Goal: Transaction & Acquisition: Purchase product/service

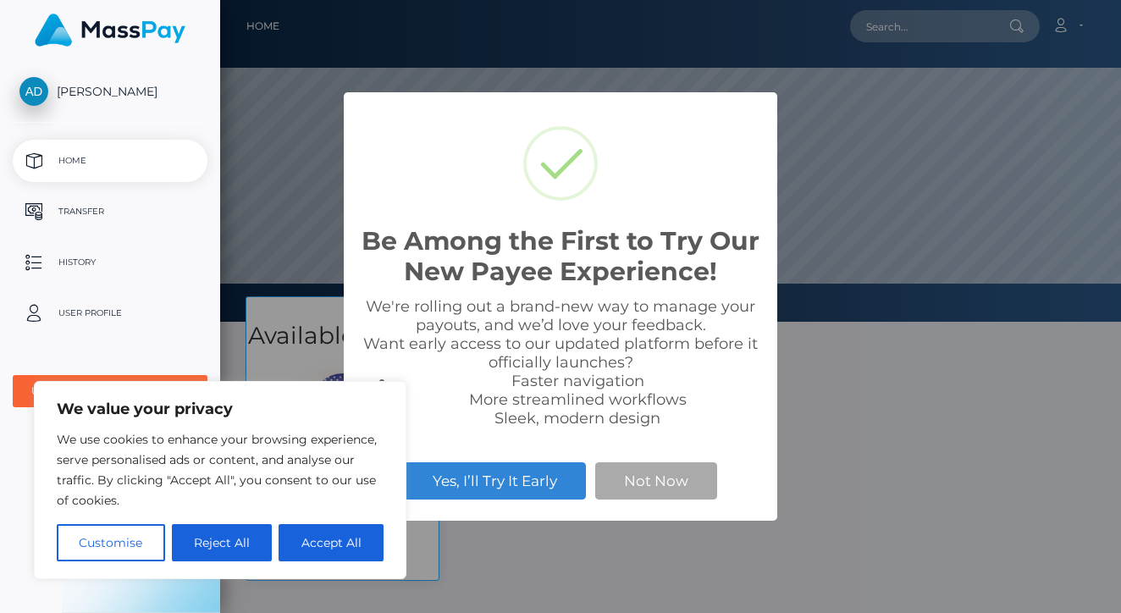
scroll to position [322, 901]
click at [203, 540] on button "Reject All" at bounding box center [222, 542] width 101 height 37
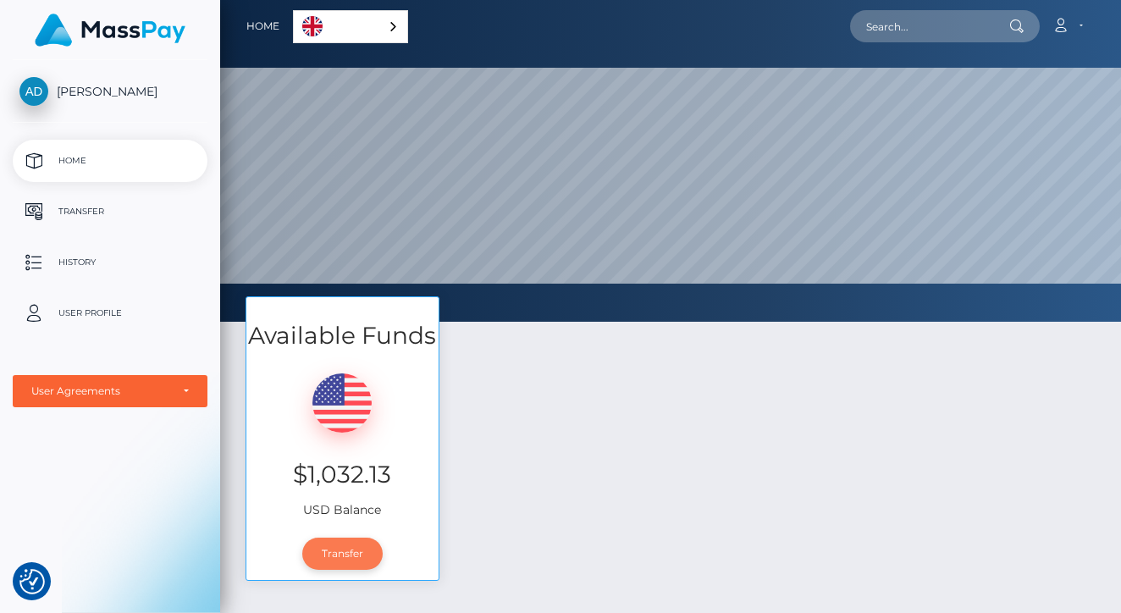
click at [343, 555] on link "Transfer" at bounding box center [342, 554] width 80 height 32
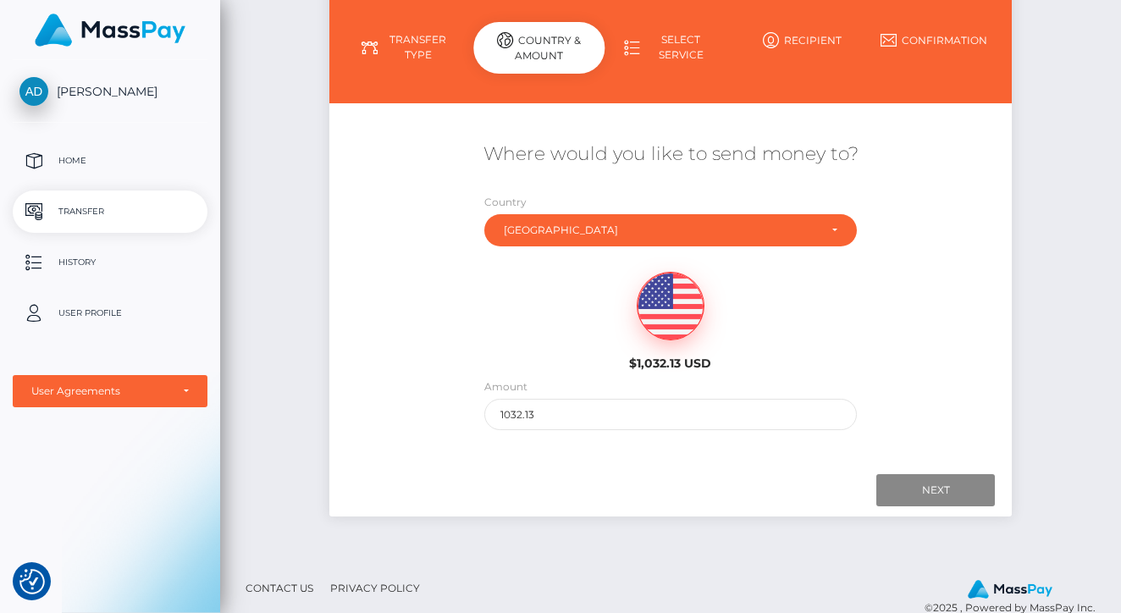
scroll to position [181, 0]
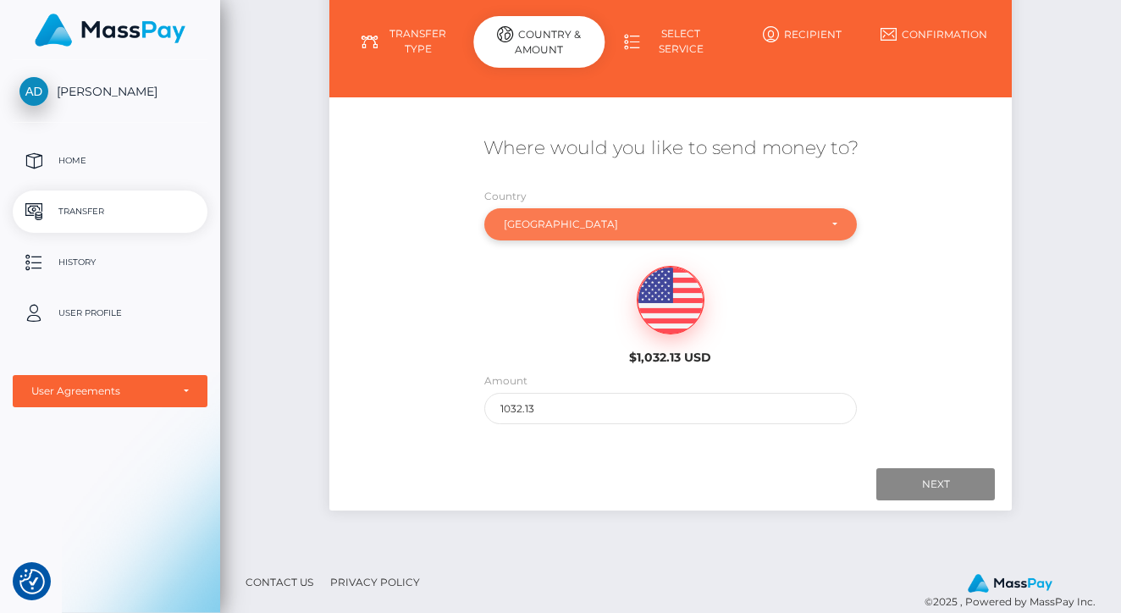
click at [814, 234] on div "Ukraine" at bounding box center [670, 224] width 373 height 32
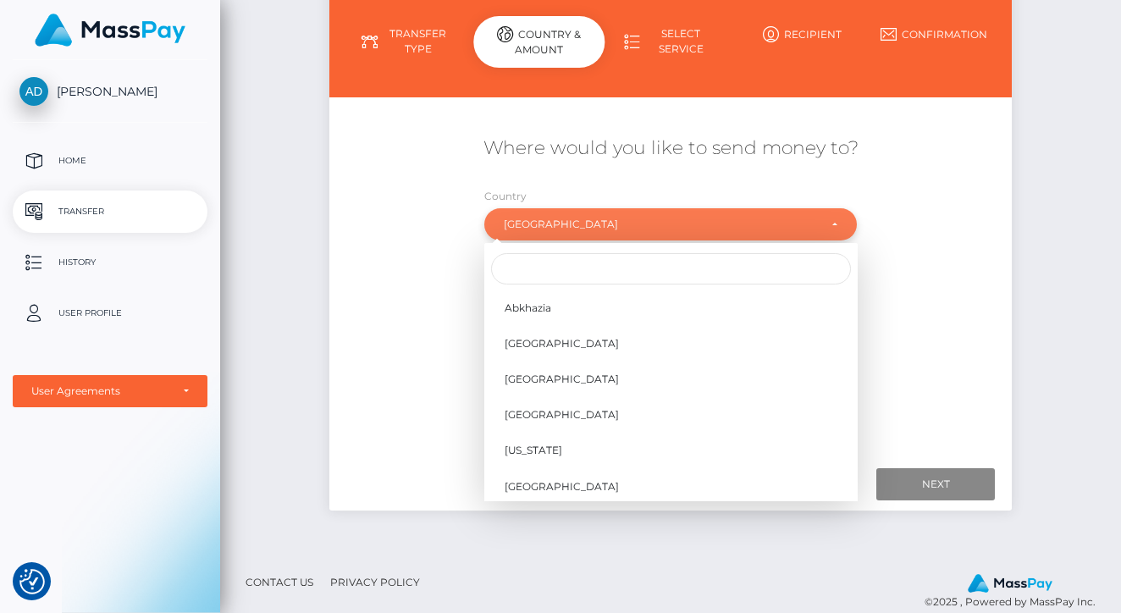
scroll to position [6766, 0]
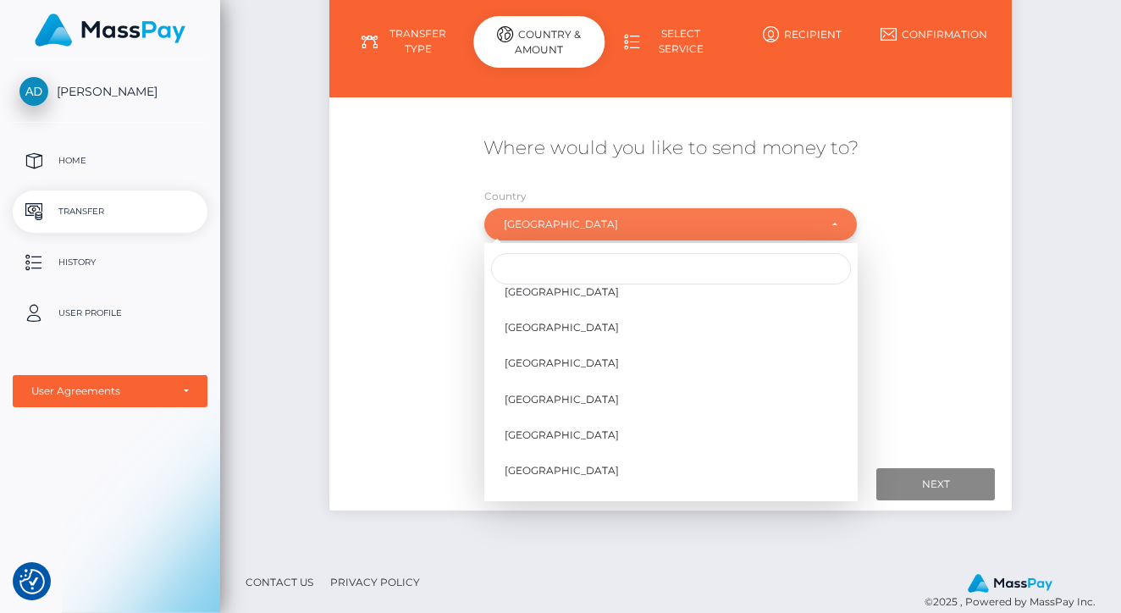
click at [825, 218] on div "Ukraine" at bounding box center [671, 225] width 334 height 14
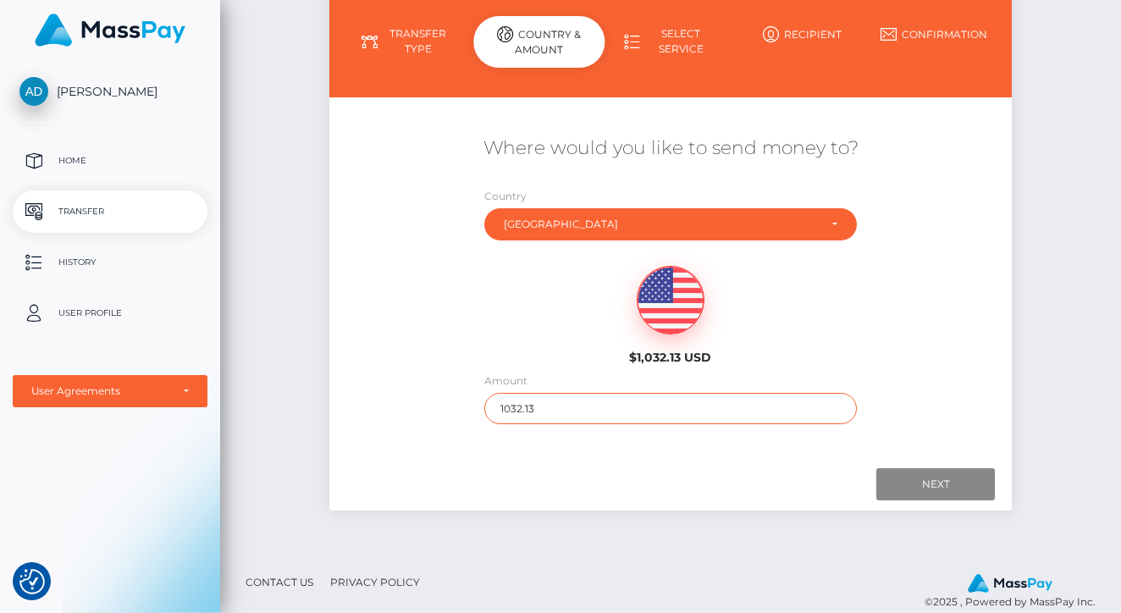
click at [706, 408] on input "1032.13" at bounding box center [670, 408] width 373 height 31
click at [874, 417] on div "Where would you like to send money to? Country Abkhazia Afghanistan Albania Alg…" at bounding box center [670, 280] width 683 height 306
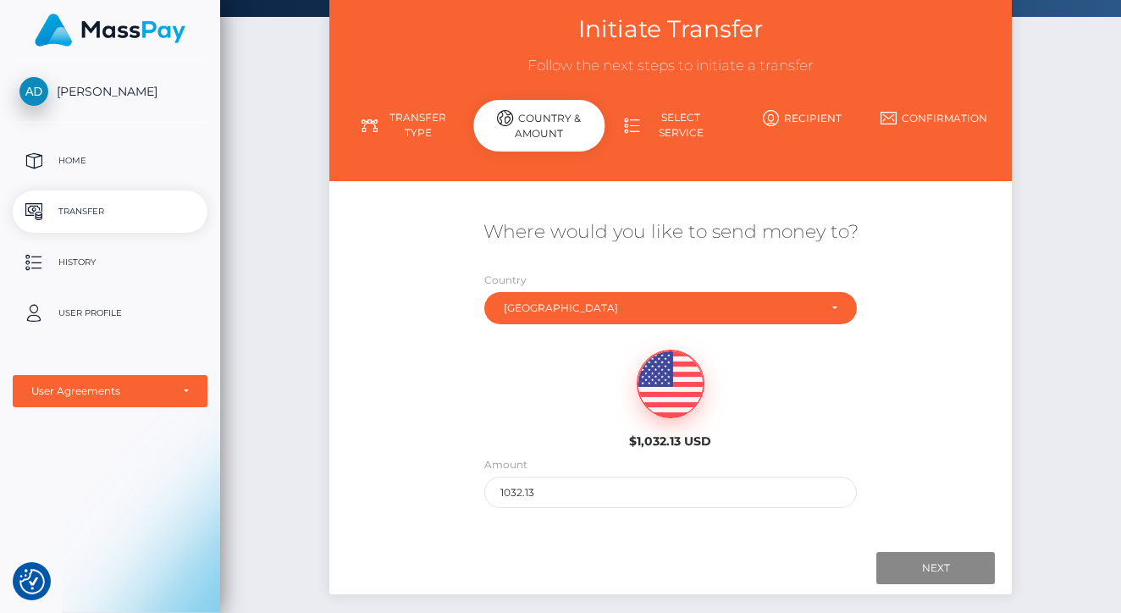
scroll to position [98, 0]
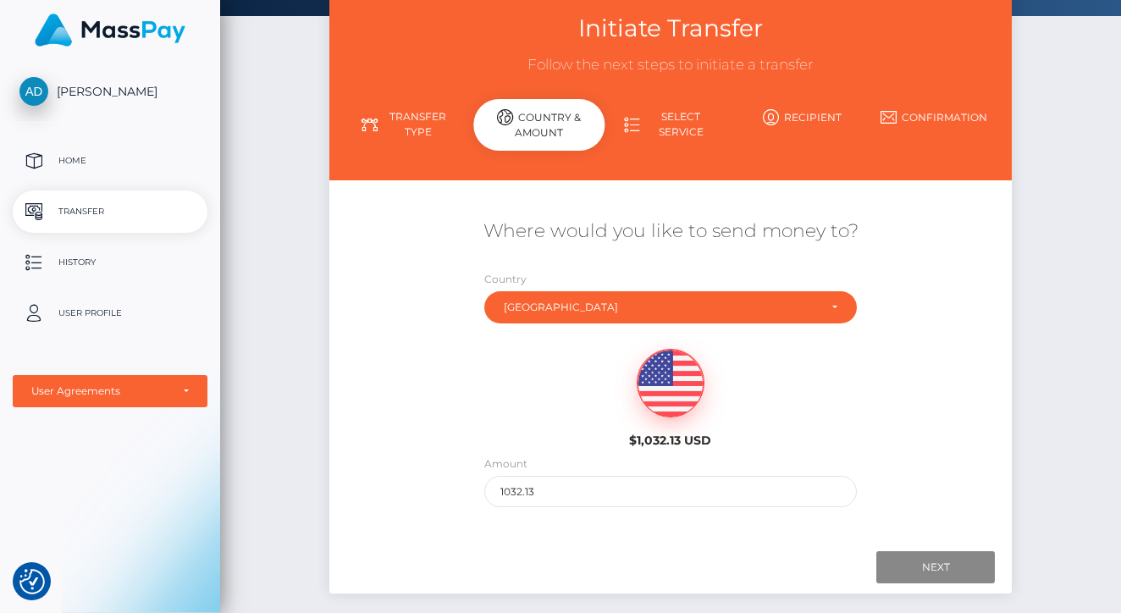
click at [622, 113] on link "Select Service" at bounding box center [669, 124] width 131 height 44
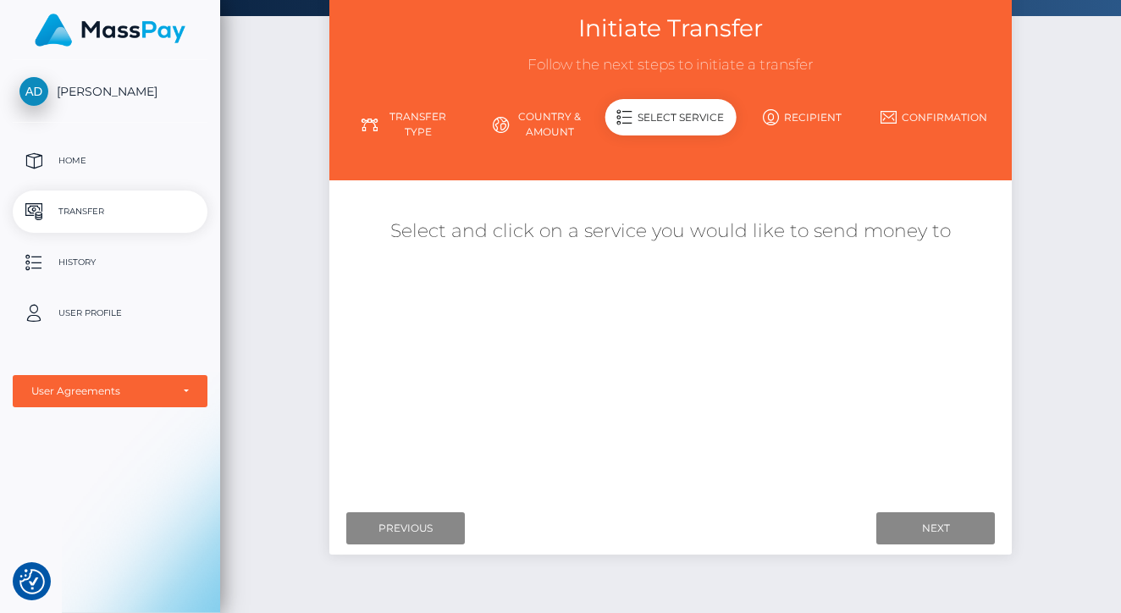
click at [419, 108] on link "Transfer Type" at bounding box center [407, 124] width 131 height 44
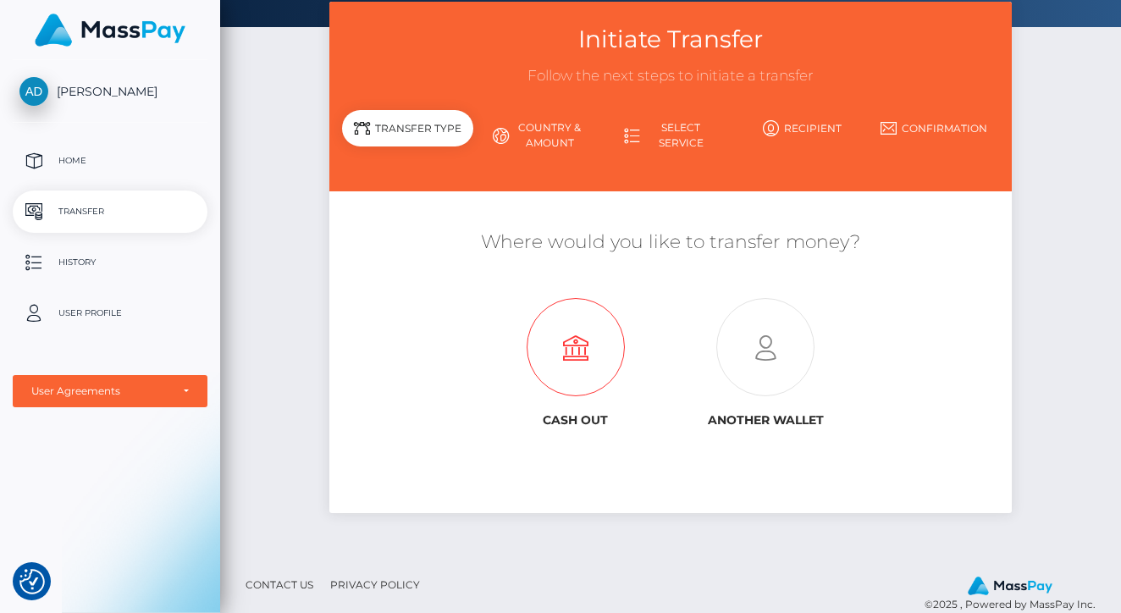
scroll to position [90, 0]
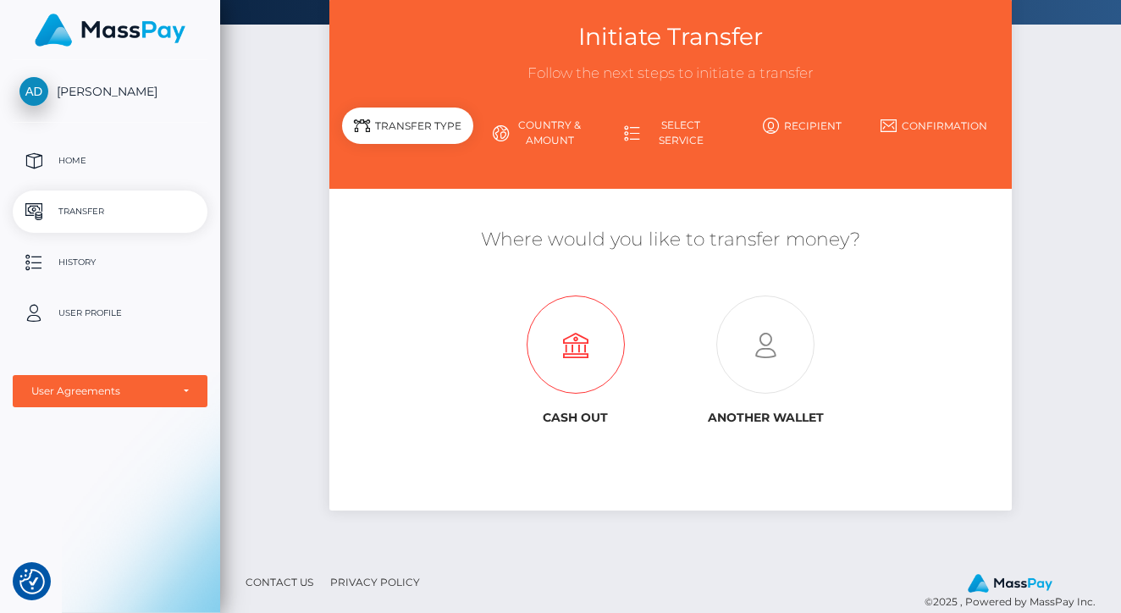
click at [572, 339] on icon at bounding box center [576, 345] width 190 height 98
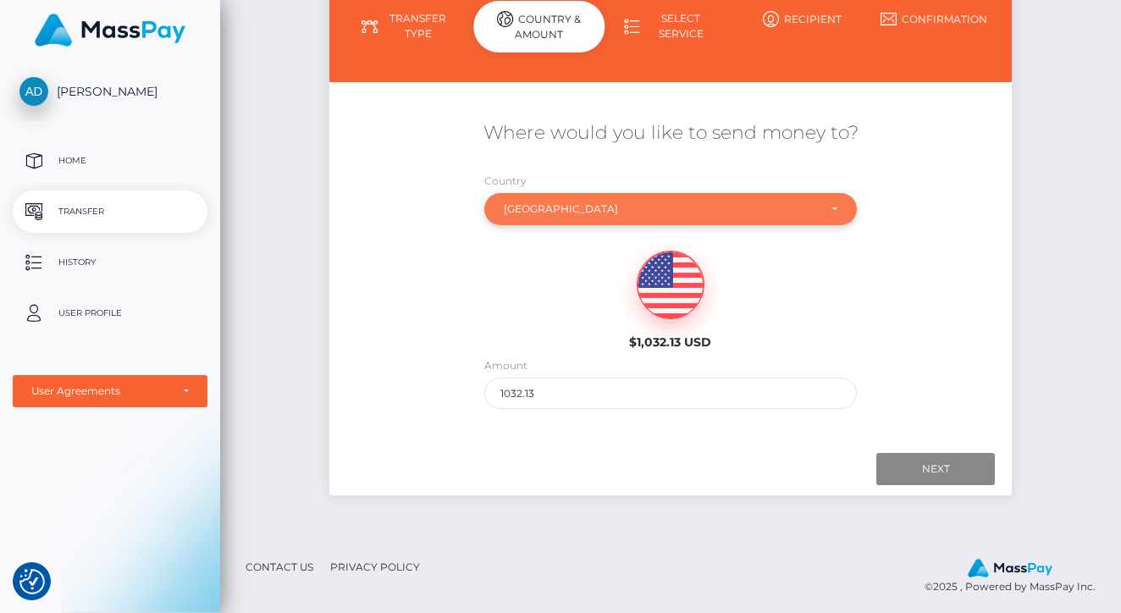
scroll to position [198, 0]
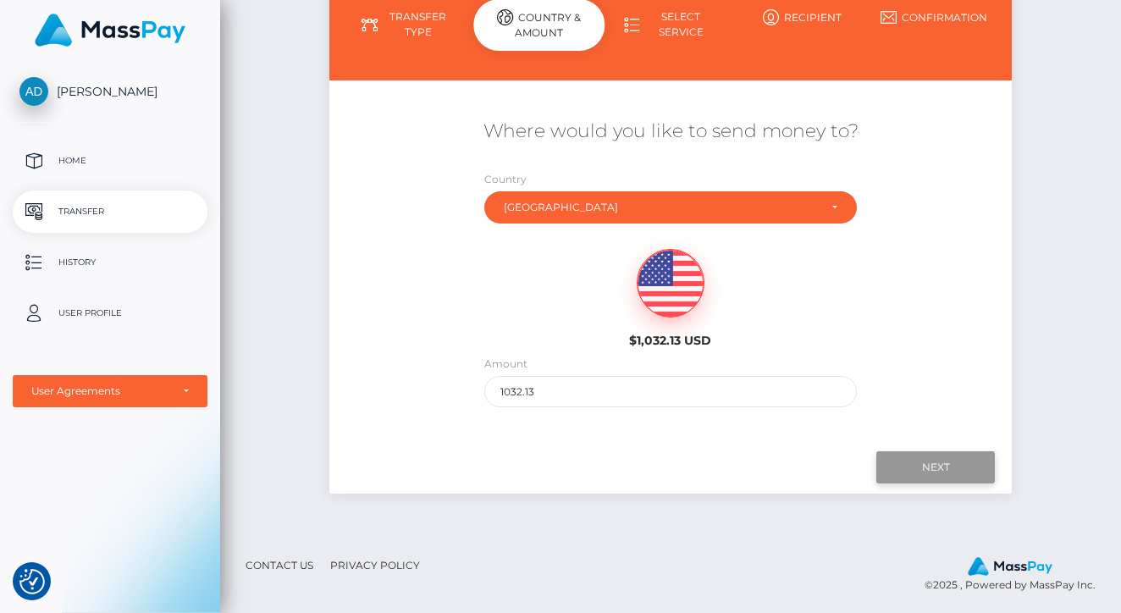
click at [908, 464] on input "Next" at bounding box center [935, 467] width 119 height 32
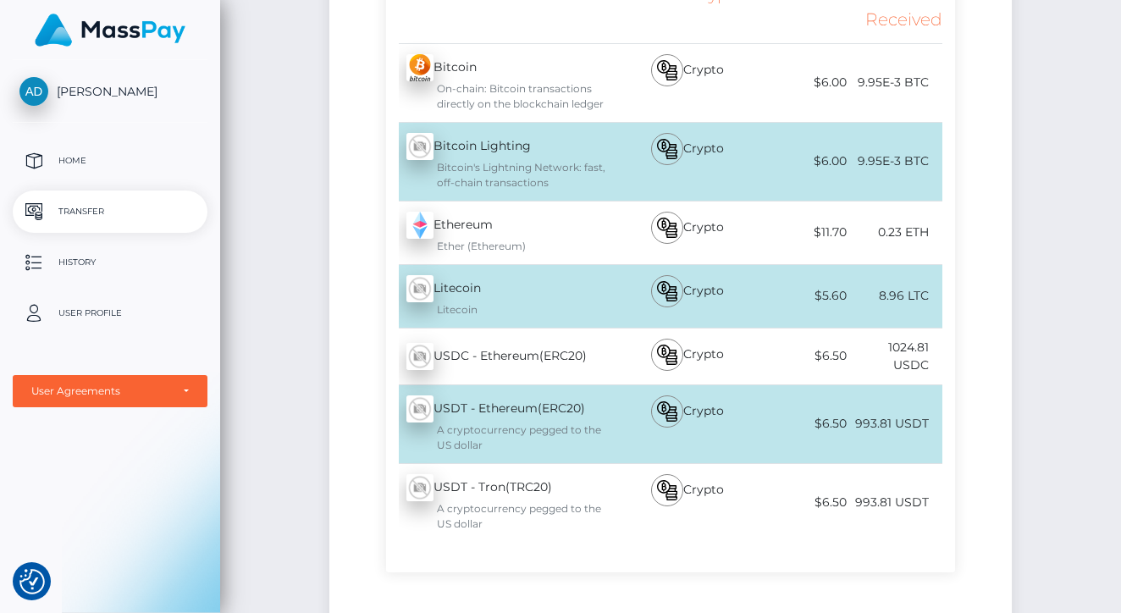
scroll to position [413, 0]
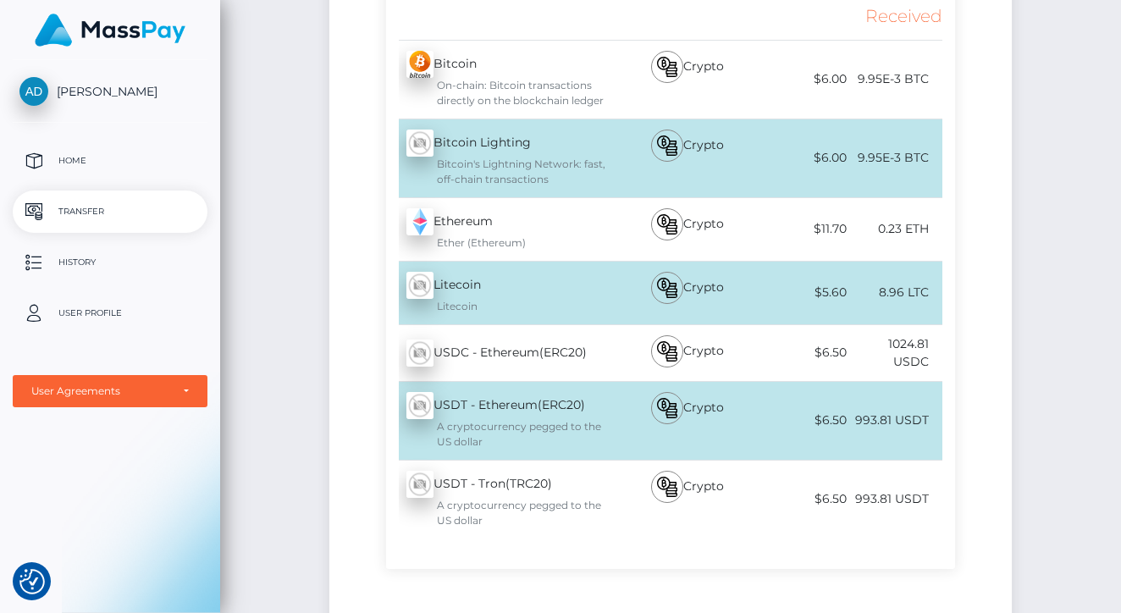
click at [434, 483] on div "USDT - Tron(TRC20) - USDT A cryptocurrency pegged to the US dollar" at bounding box center [502, 500] width 232 height 78
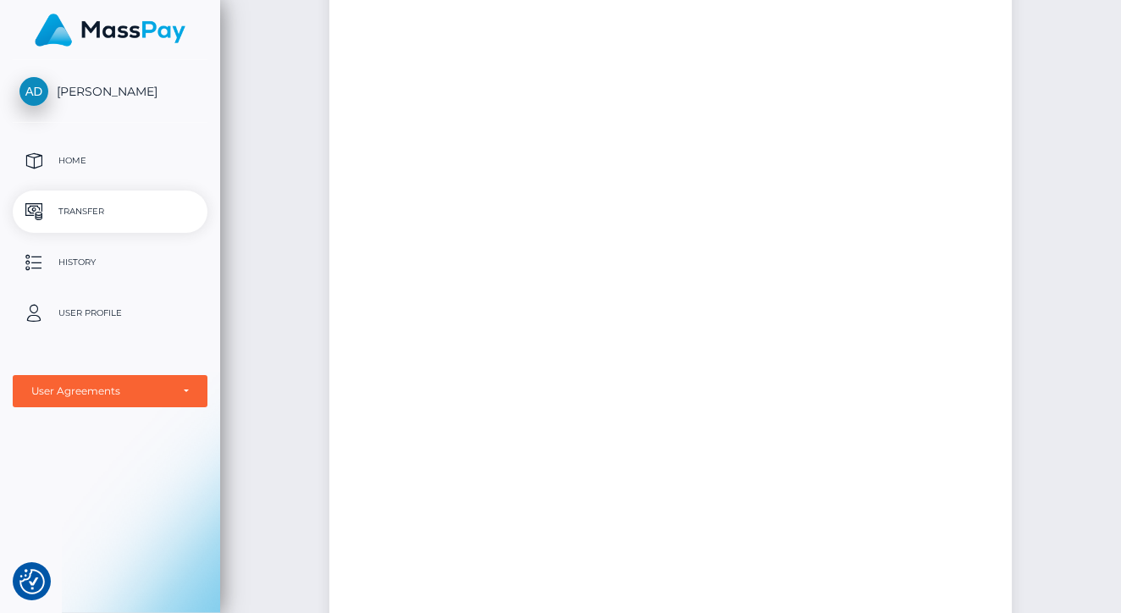
scroll to position [0, 0]
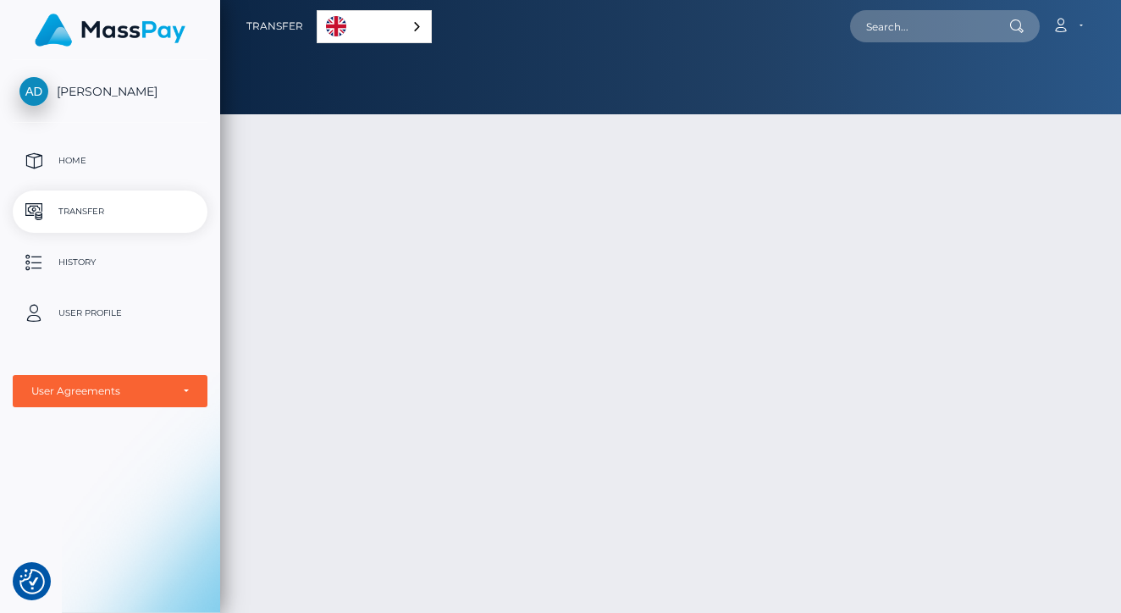
scroll to position [90, 0]
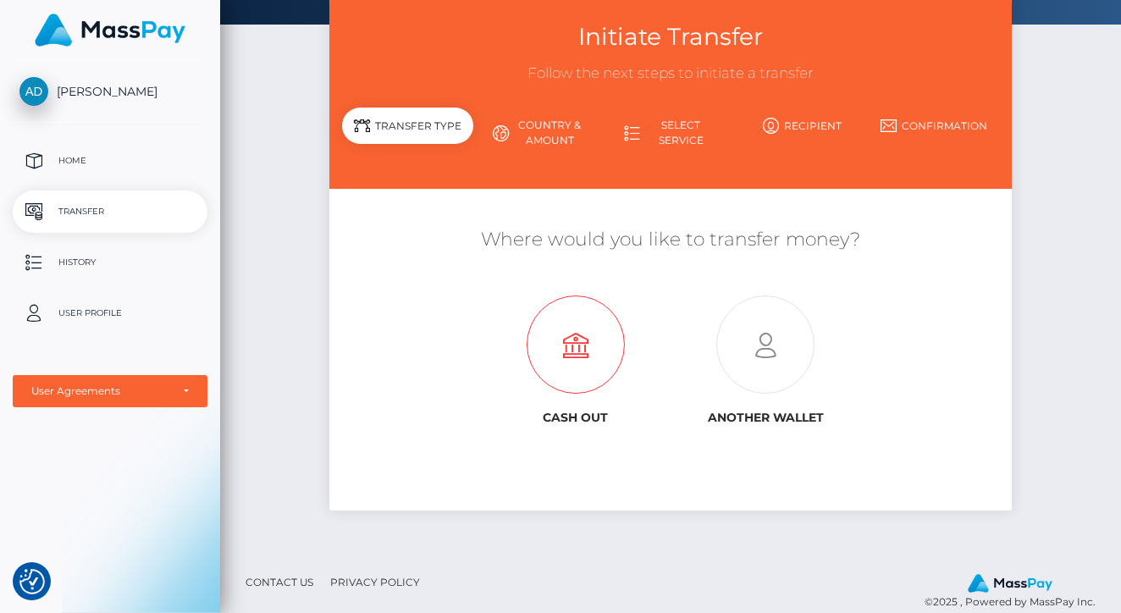
click at [588, 345] on icon at bounding box center [576, 345] width 190 height 98
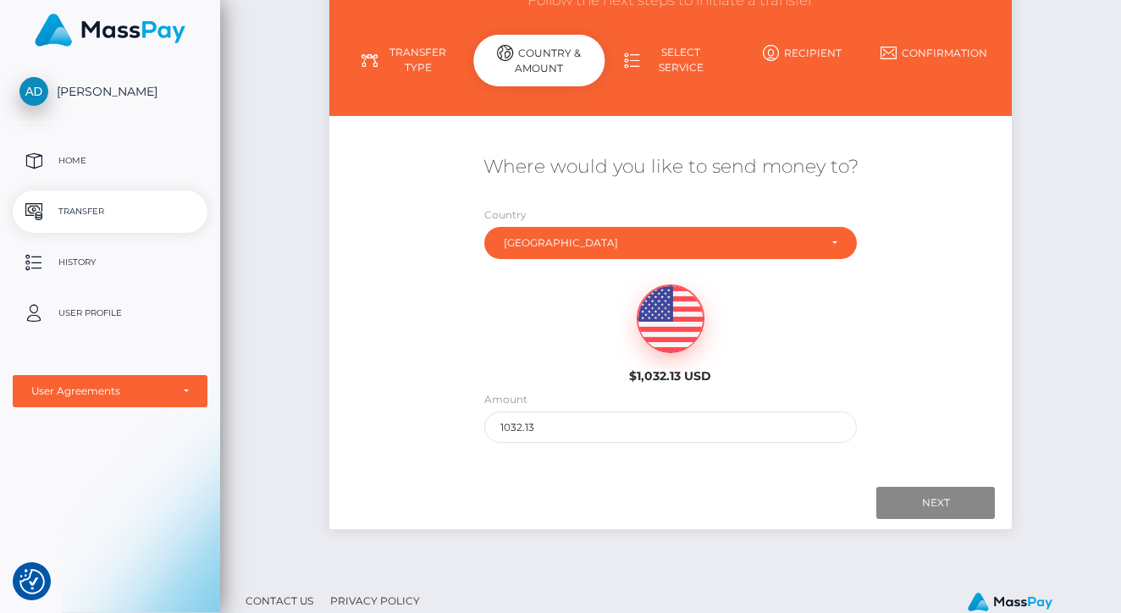
scroll to position [169, 0]
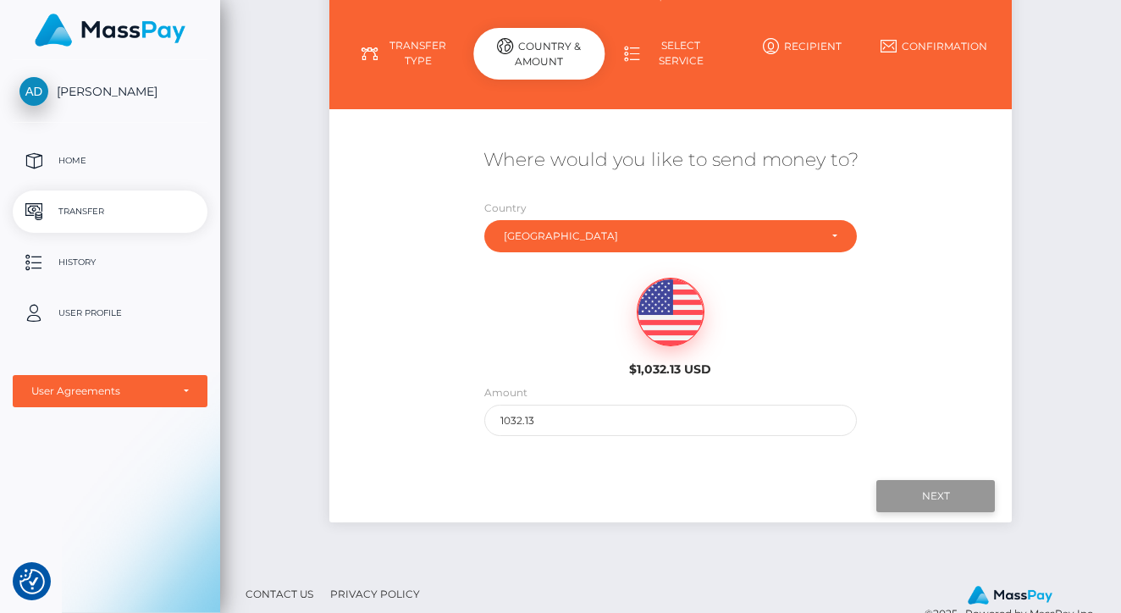
click at [916, 494] on input "Next" at bounding box center [935, 496] width 119 height 32
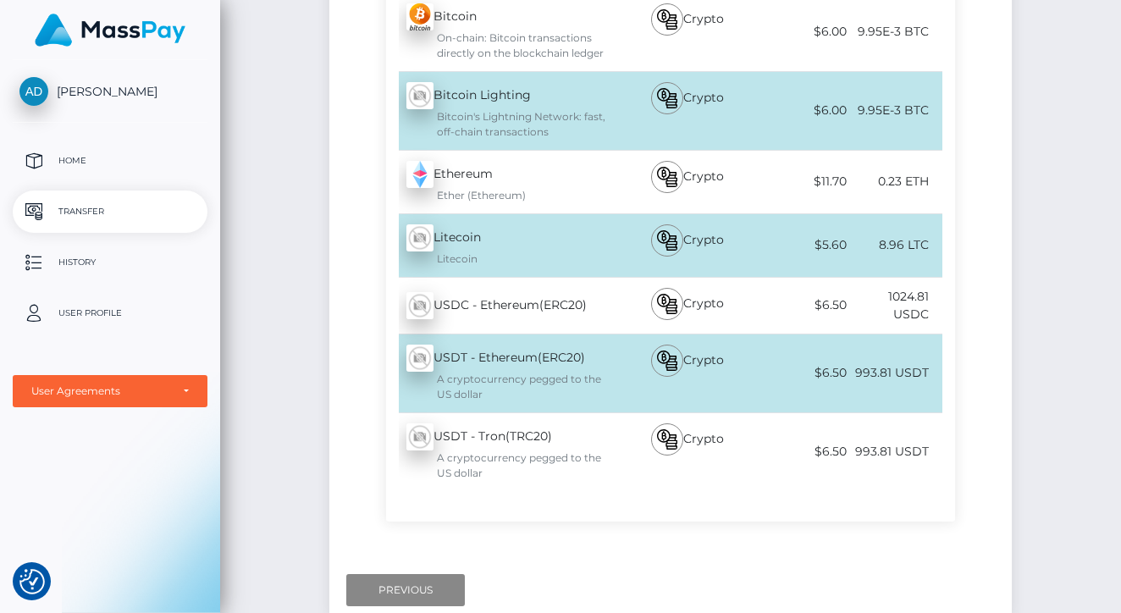
scroll to position [462, 0]
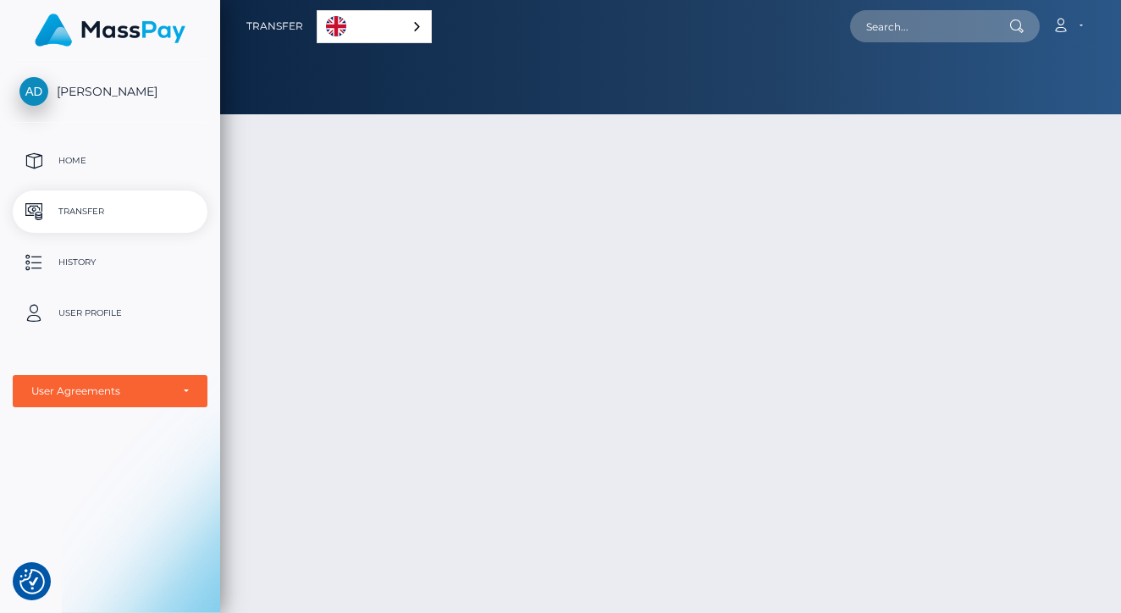
scroll to position [90, 0]
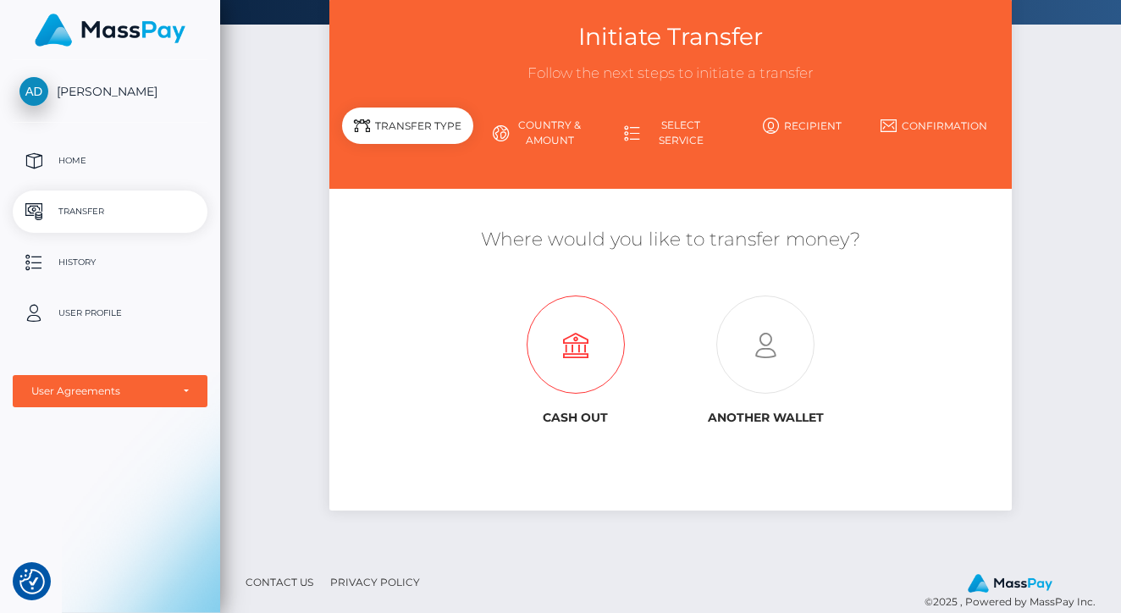
click at [560, 331] on icon at bounding box center [576, 345] width 190 height 98
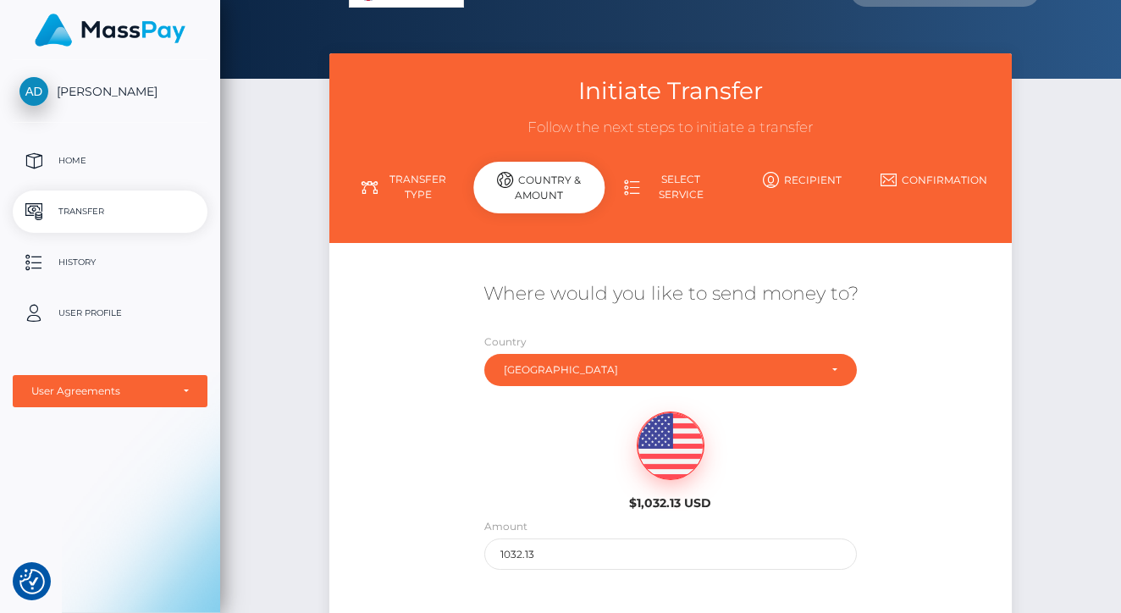
scroll to position [62, 0]
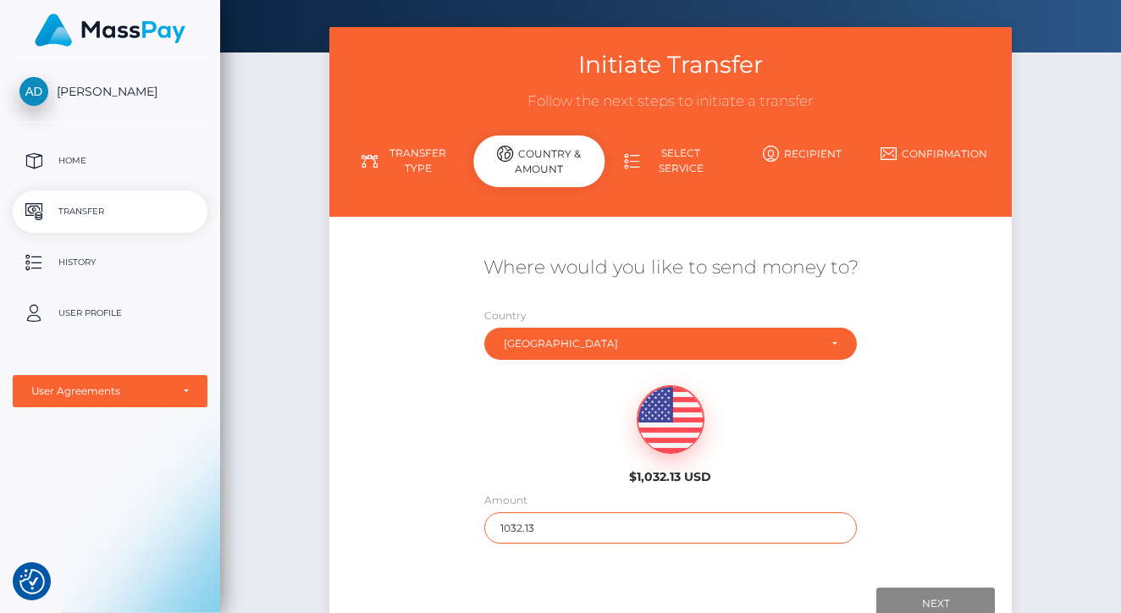
click at [586, 529] on input "1032.13" at bounding box center [670, 527] width 373 height 31
type input "1"
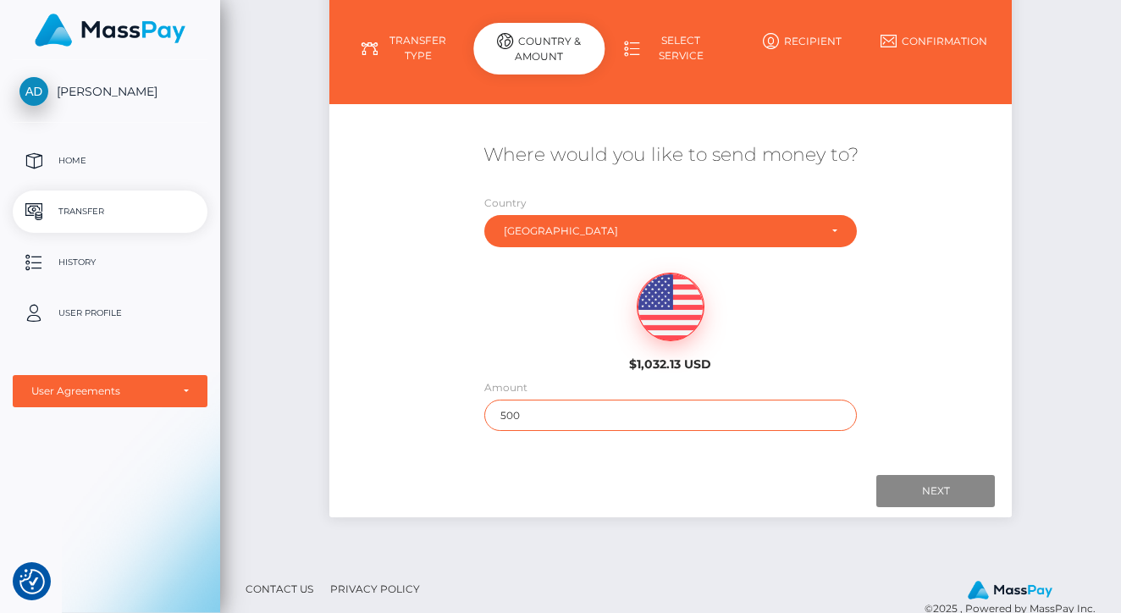
scroll to position [177, 0]
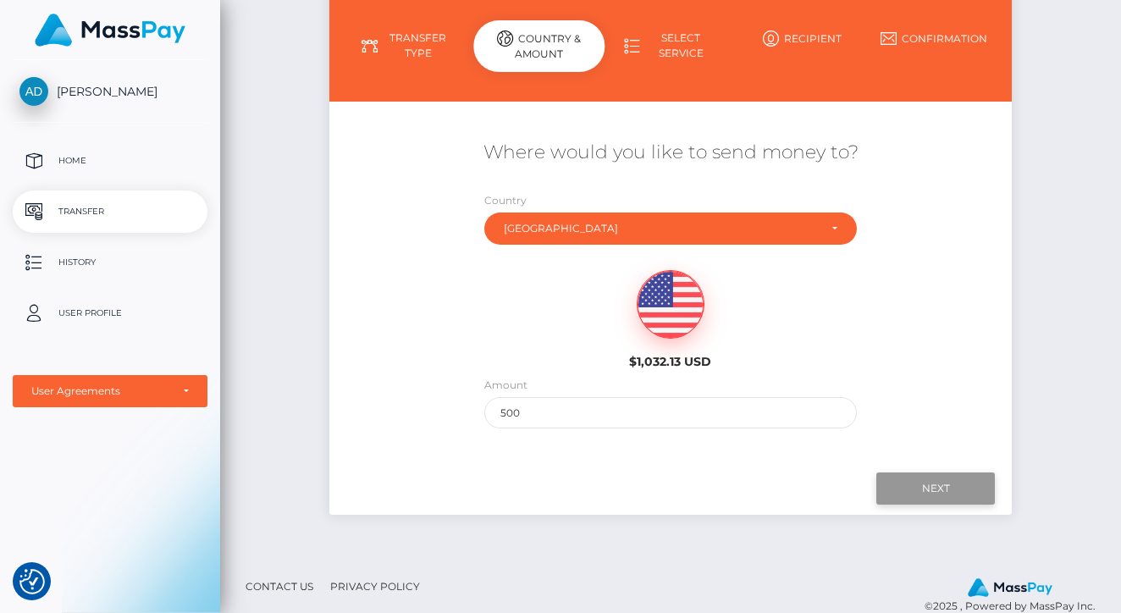
click at [908, 485] on input "Next" at bounding box center [935, 488] width 119 height 32
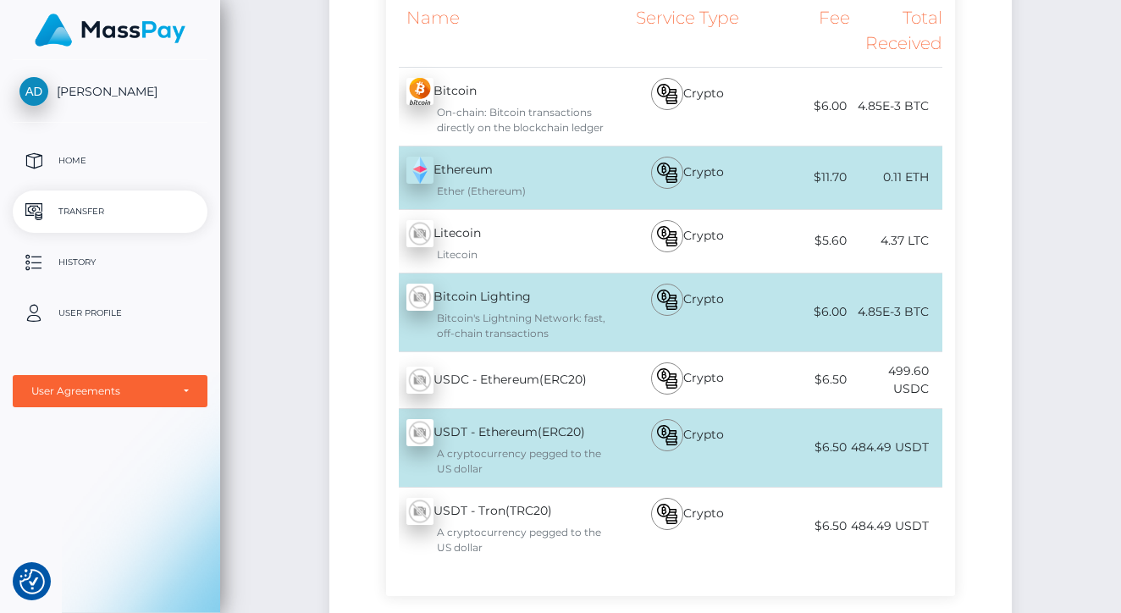
scroll to position [400, 0]
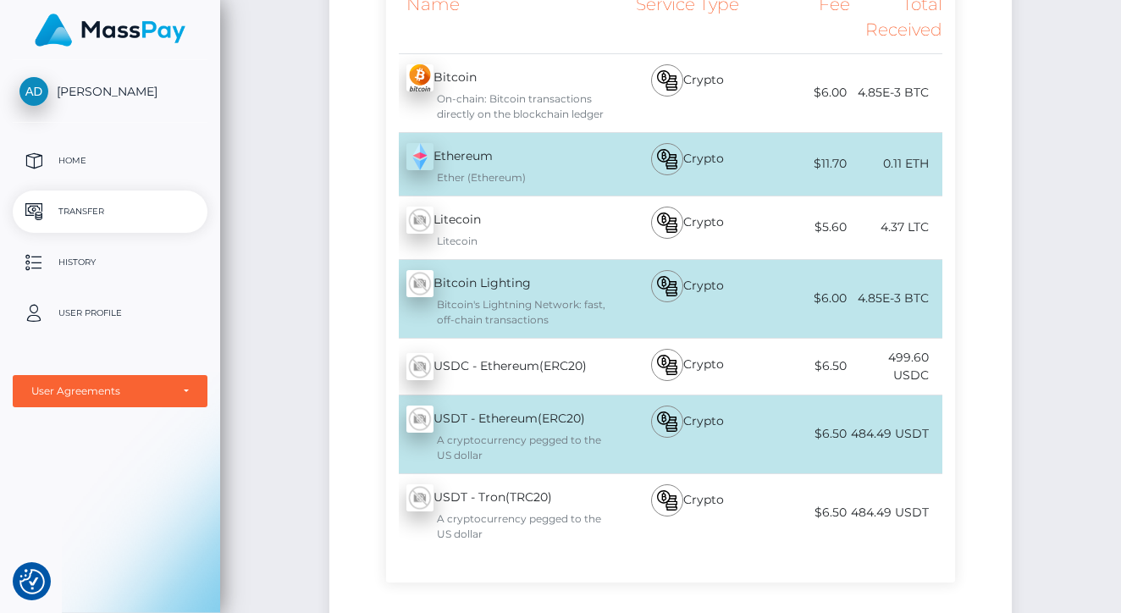
drag, startPoint x: 913, startPoint y: 499, endPoint x: 968, endPoint y: 317, distance: 190.2
click at [967, 318] on div "Name Service Type Fee Total Received Bitcoin - BTC Ethereum - ETH Litecoin" at bounding box center [670, 284] width 683 height 631
click at [968, 317] on div "Name Service Type Fee Total Received Bitcoin - BTC Ethereum - ETH Litecoin" at bounding box center [670, 284] width 683 height 631
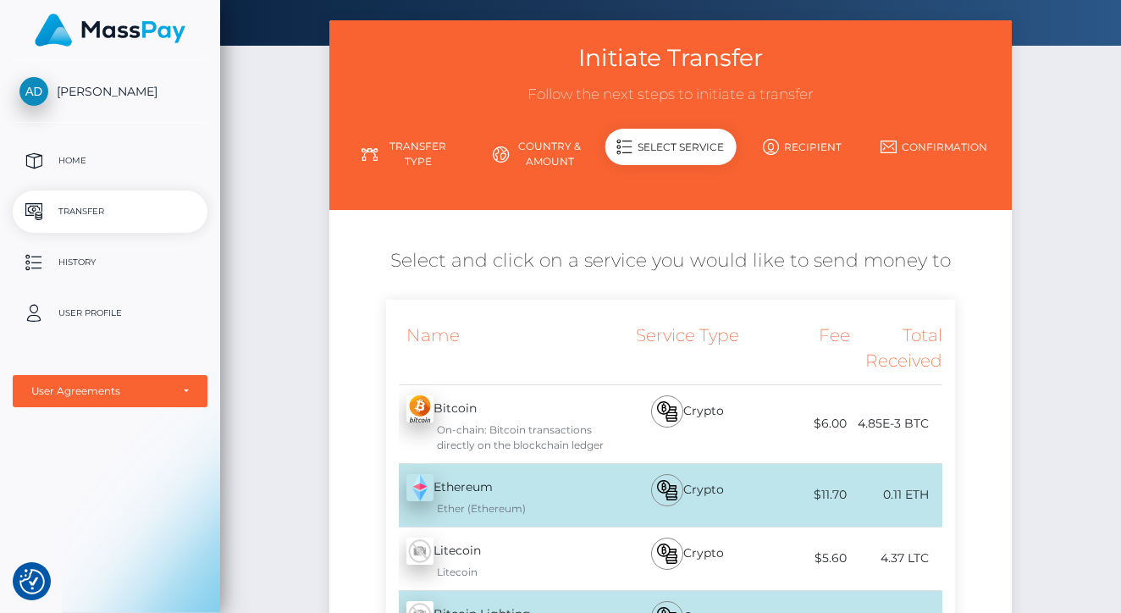
scroll to position [67, 0]
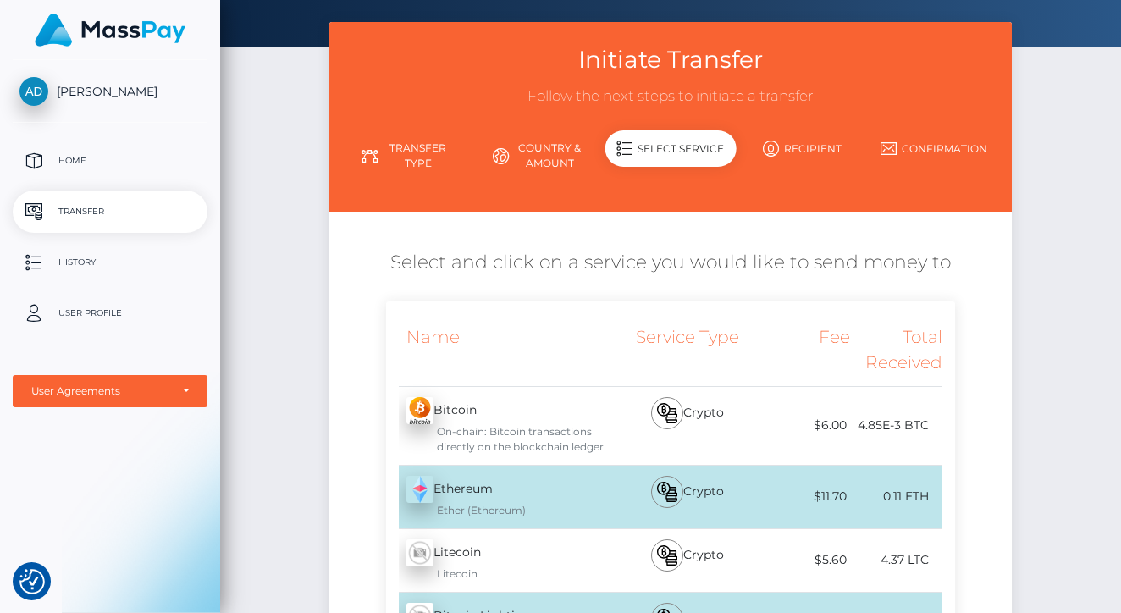
click at [538, 146] on link "Country & Amount" at bounding box center [538, 156] width 131 height 44
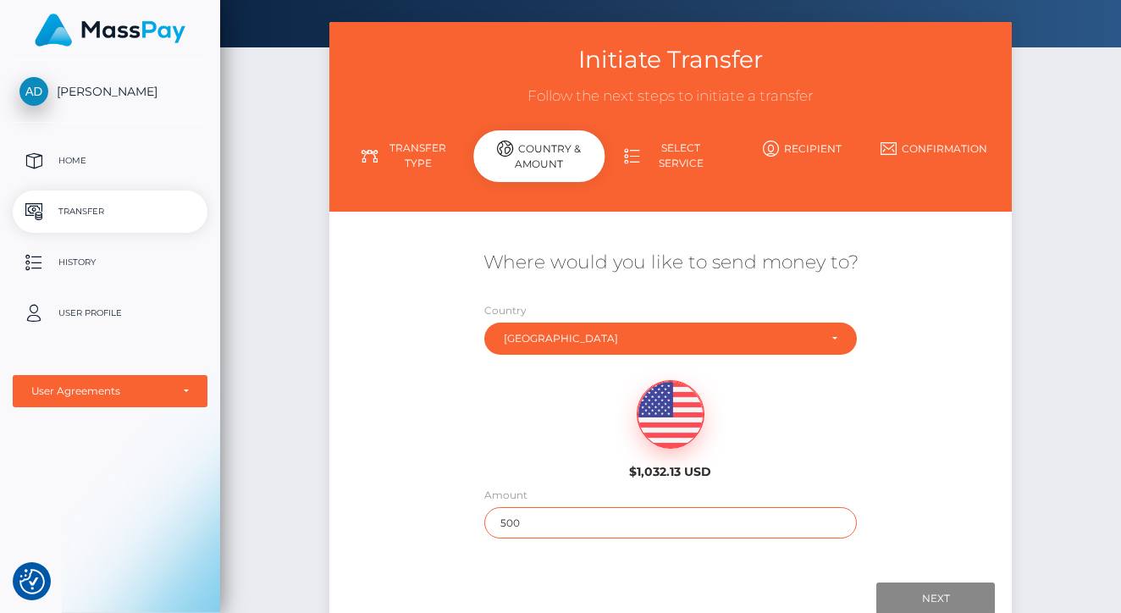
drag, startPoint x: 547, startPoint y: 519, endPoint x: 458, endPoint y: 503, distance: 90.3
click at [458, 503] on div "Where would you like to send money to? Country Abkhazia [GEOGRAPHIC_DATA] [GEOG…" at bounding box center [670, 394] width 683 height 306
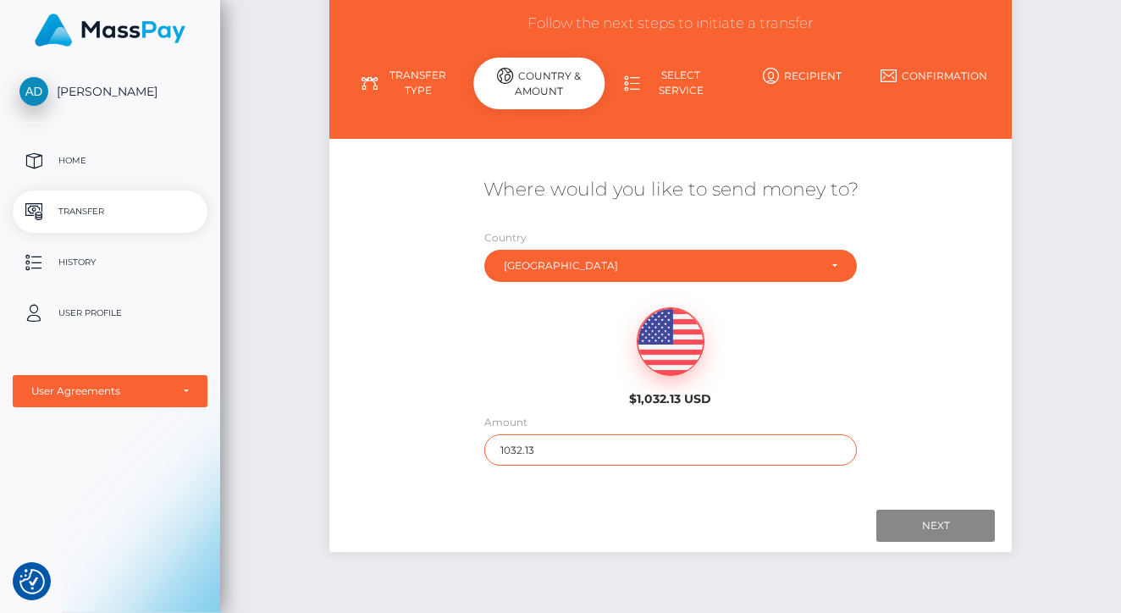
scroll to position [140, 0]
type input "1032.13"
click at [919, 517] on input "Next" at bounding box center [935, 526] width 119 height 32
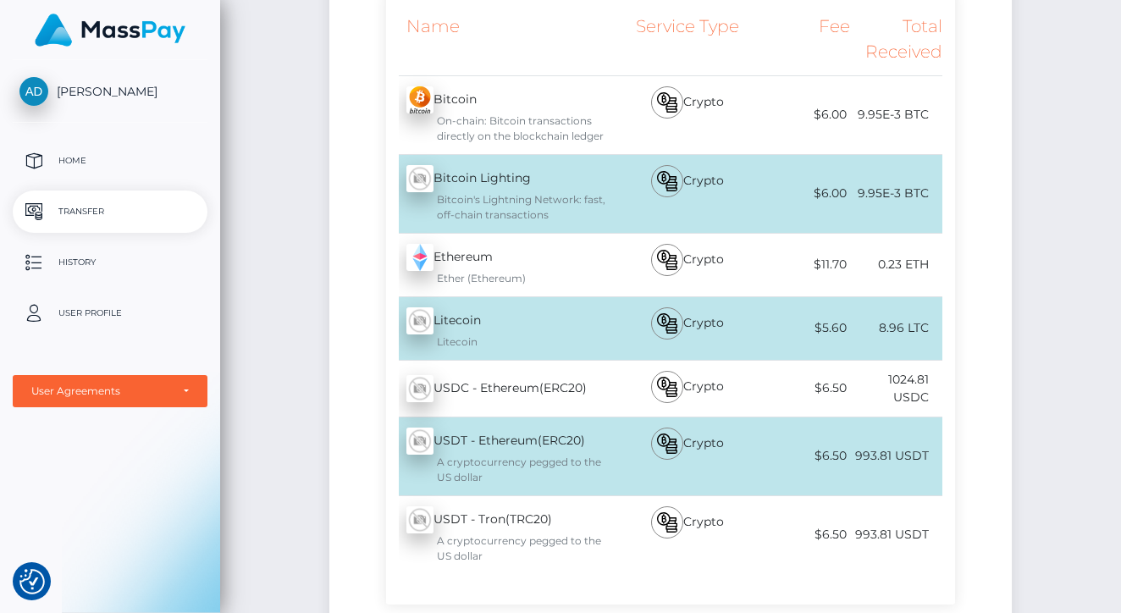
scroll to position [388, 0]
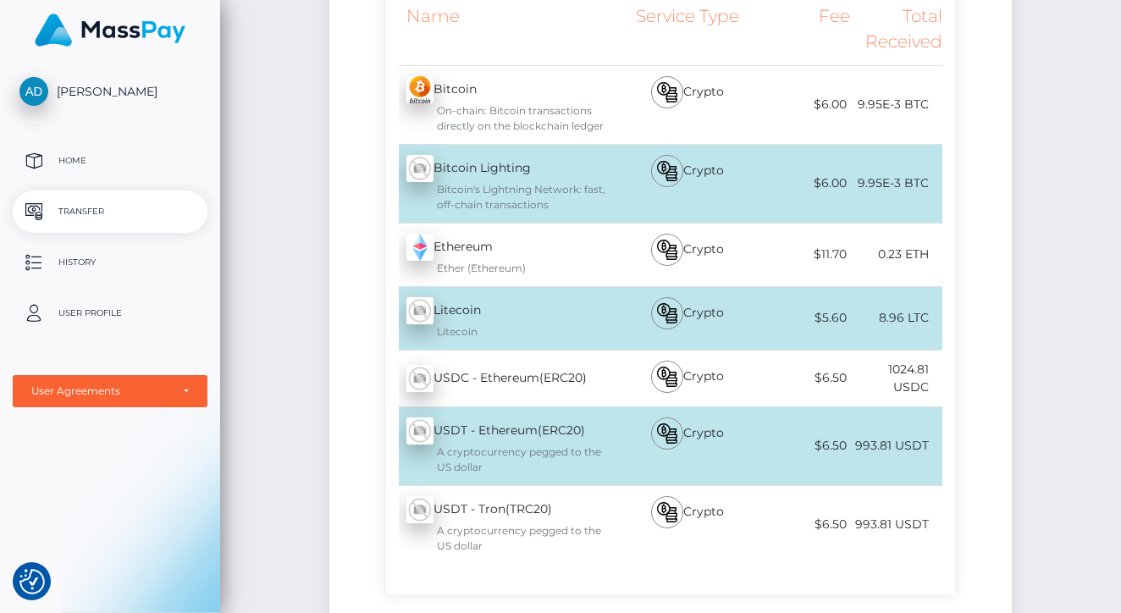
click at [836, 375] on div "$6.50" at bounding box center [803, 378] width 93 height 38
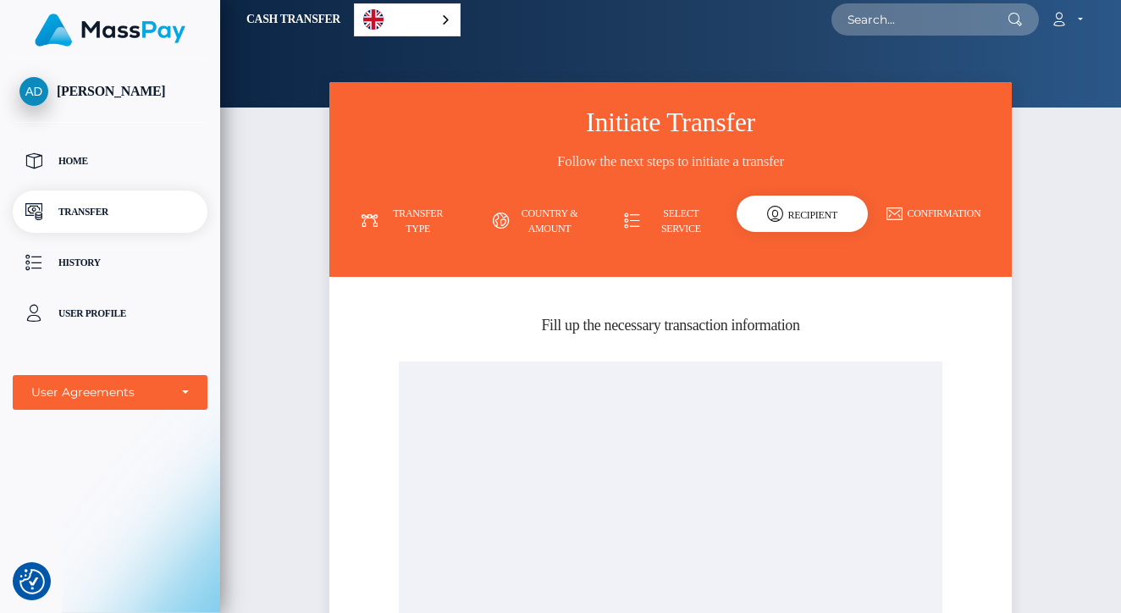
scroll to position [5, 0]
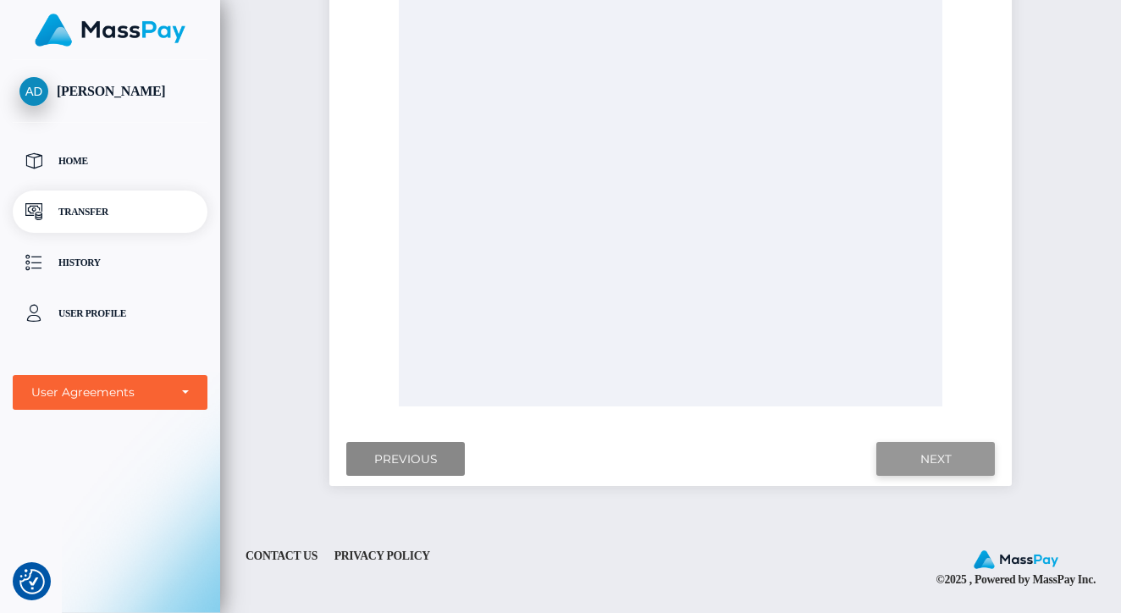
scroll to position [574, 0]
click at [912, 457] on input "Next" at bounding box center [935, 460] width 119 height 35
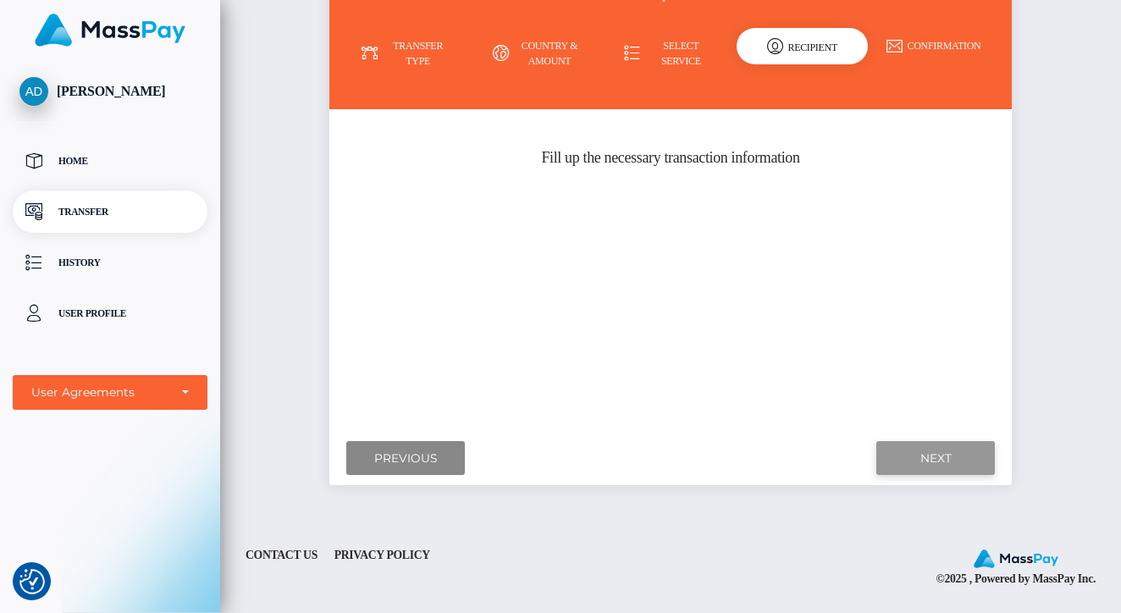
scroll to position [173, 0]
